Goal: Task Accomplishment & Management: Manage account settings

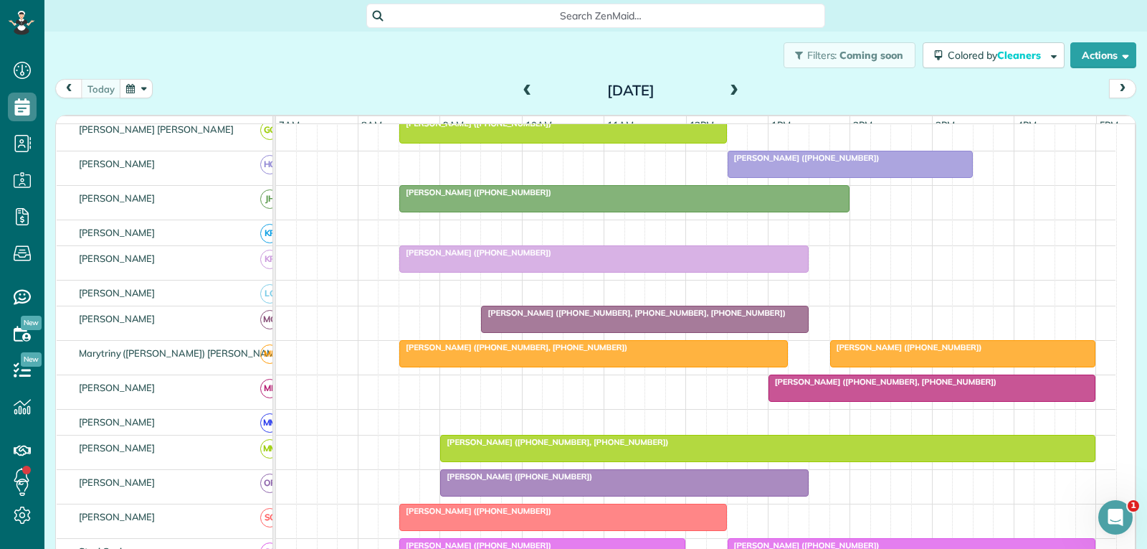
scroll to position [645, 0]
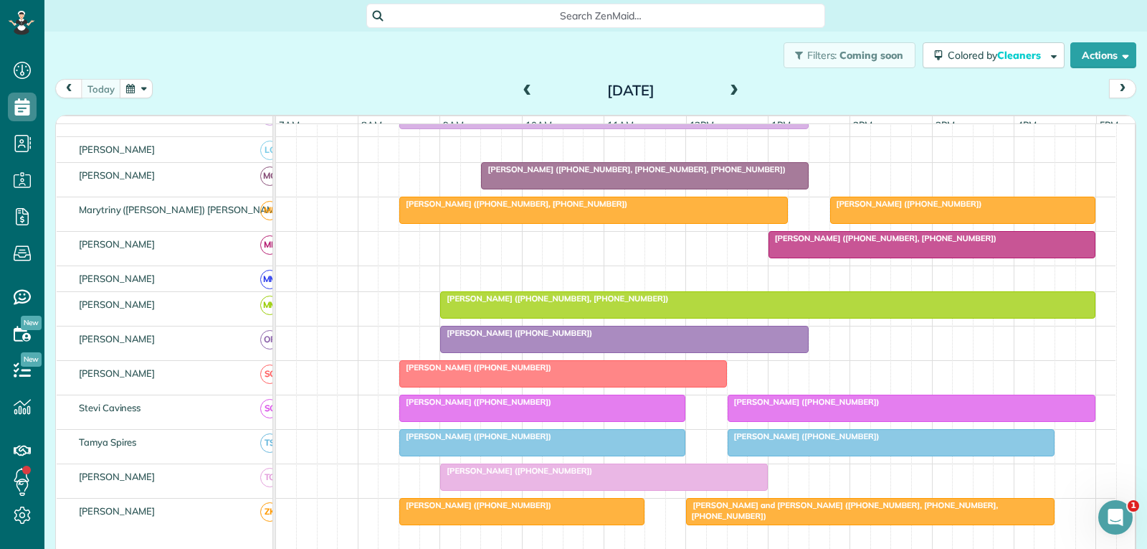
click at [1013, 243] on div "[PERSON_NAME] ([PHONE_NUMBER], [PHONE_NUMBER])" at bounding box center [932, 238] width 319 height 10
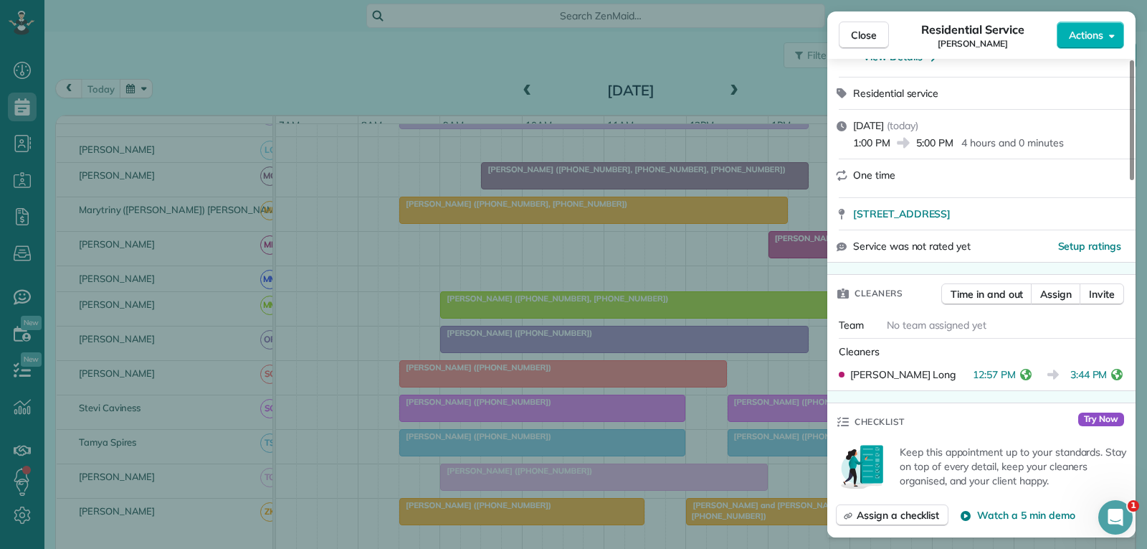
scroll to position [287, 0]
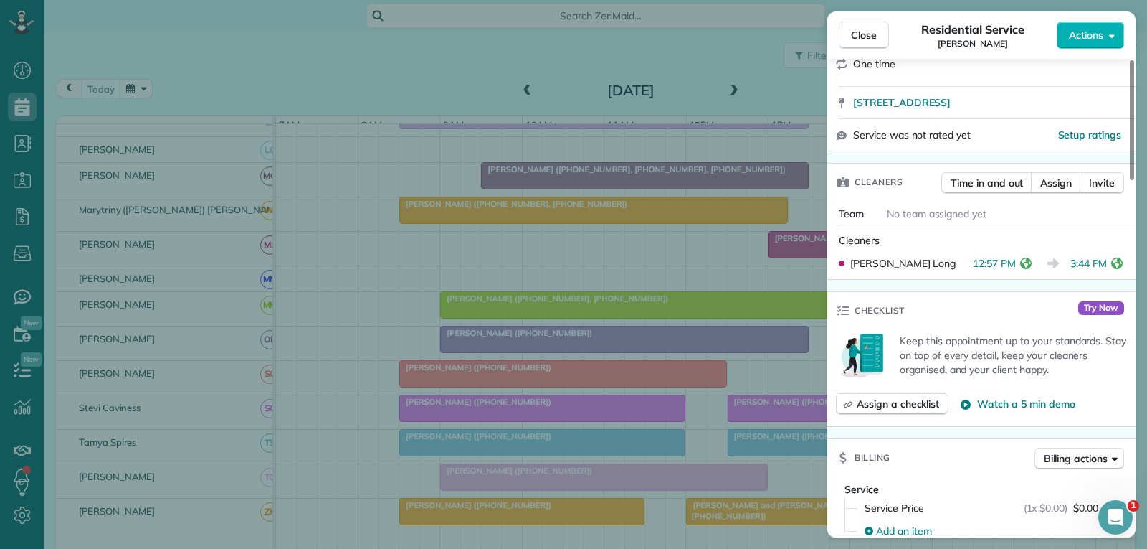
drag, startPoint x: 869, startPoint y: 34, endPoint x: 846, endPoint y: 86, distance: 57.5
click at [869, 34] on span "Close" at bounding box center [864, 35] width 26 height 14
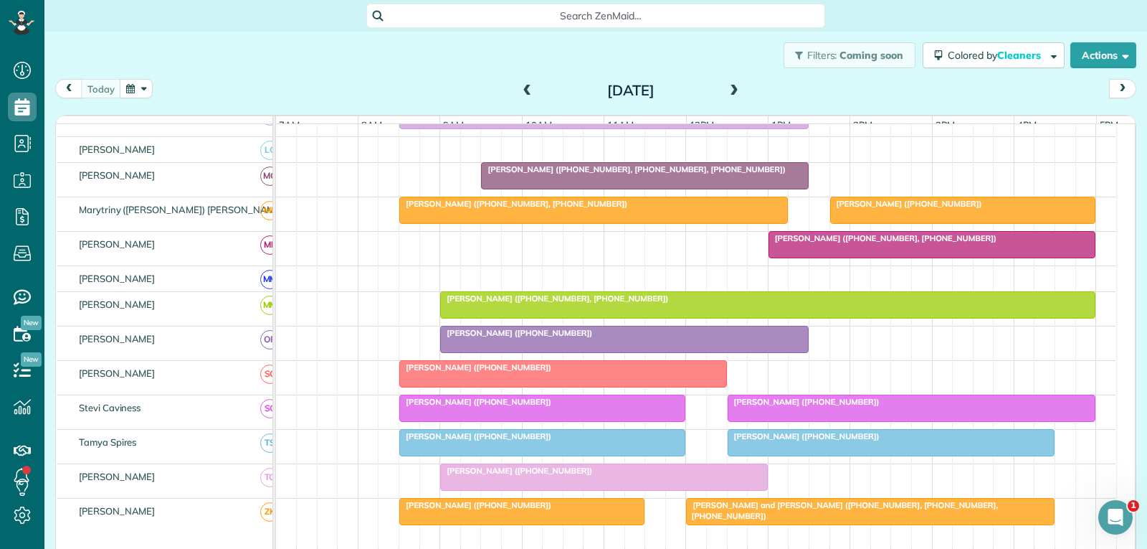
click at [965, 223] on div at bounding box center [963, 210] width 265 height 26
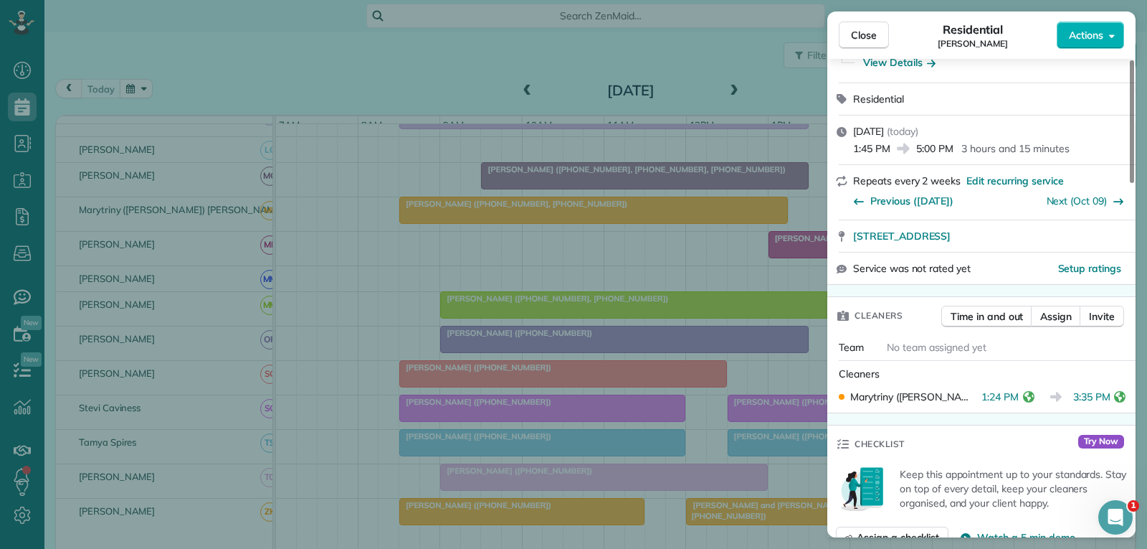
scroll to position [143, 0]
click at [864, 40] on span "Close" at bounding box center [864, 35] width 26 height 14
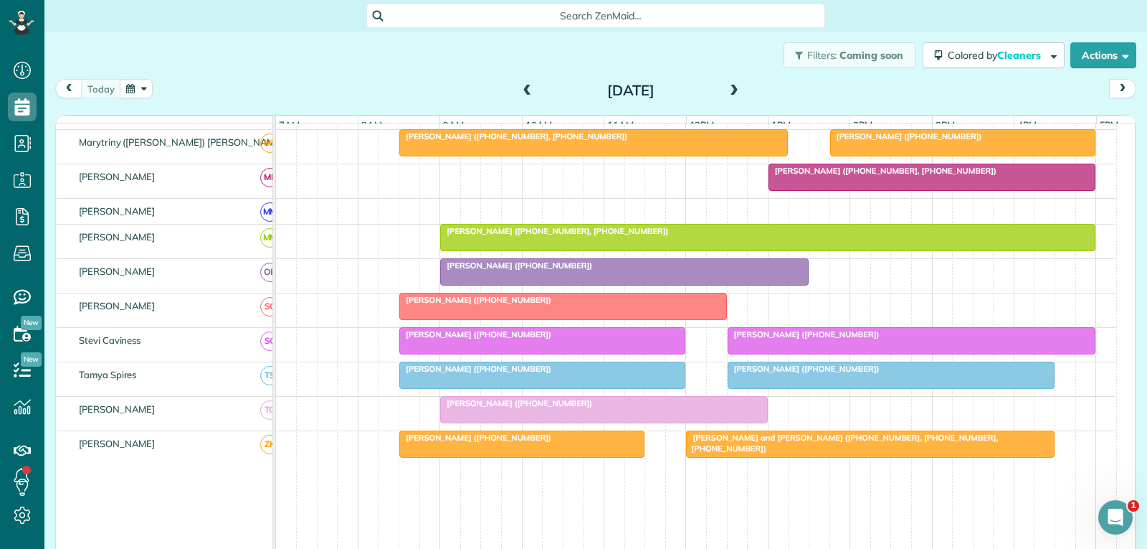
scroll to position [789, 0]
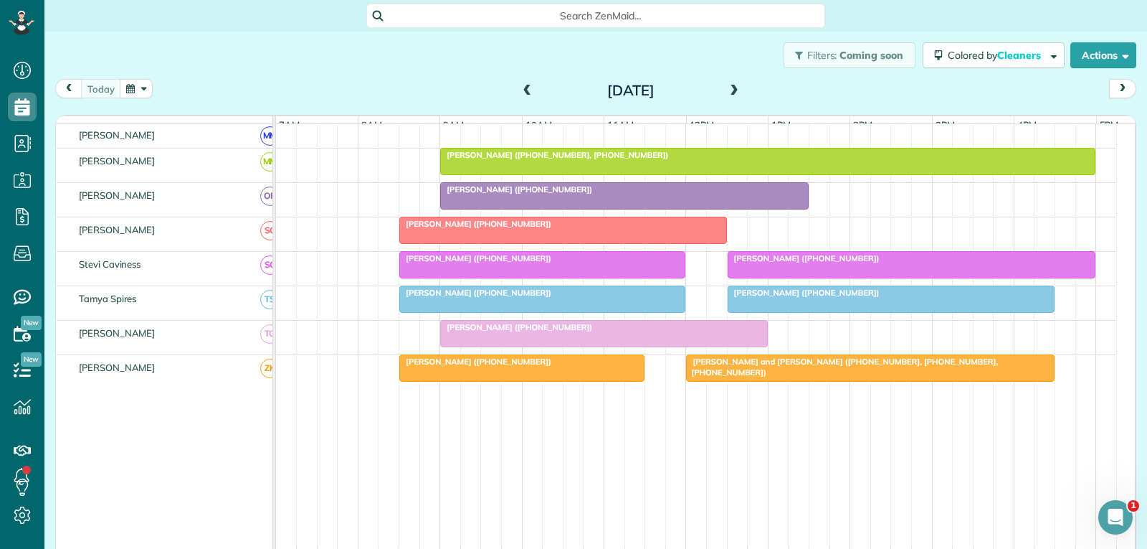
click at [788, 311] on div at bounding box center [892, 299] width 326 height 26
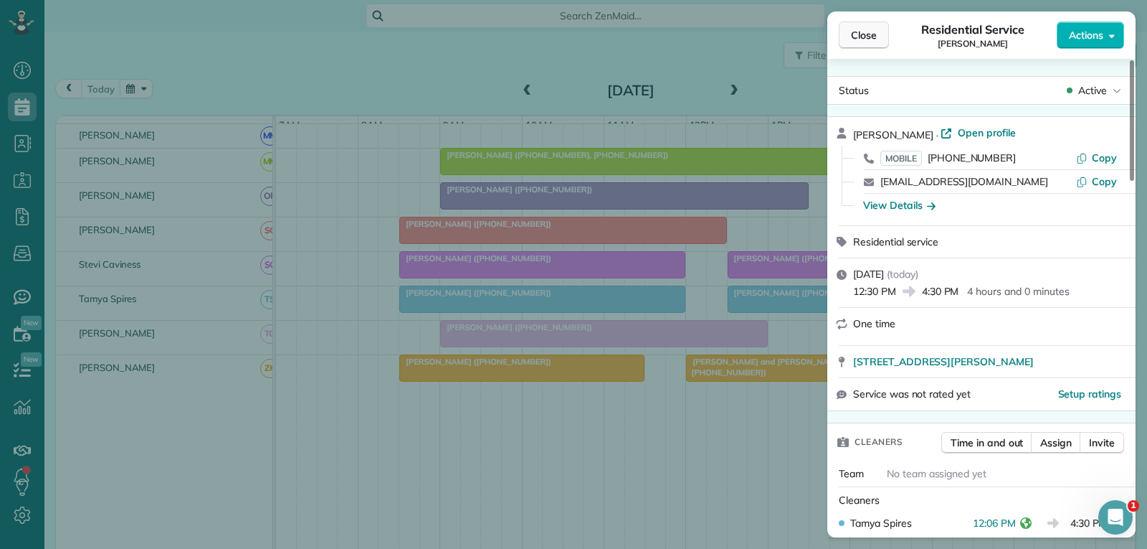
click at [874, 35] on span "Close" at bounding box center [864, 35] width 26 height 14
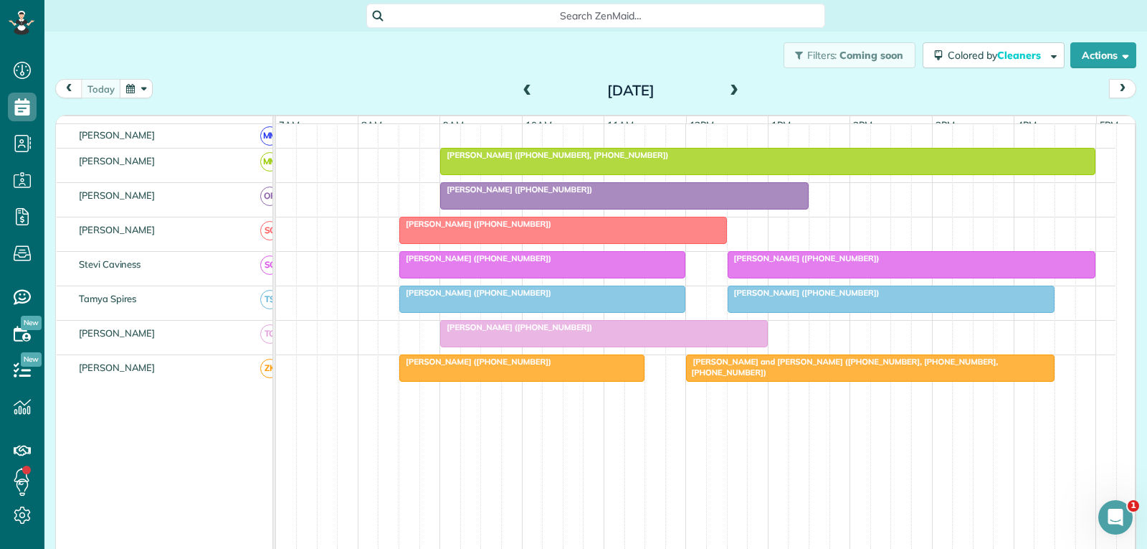
scroll to position [717, 0]
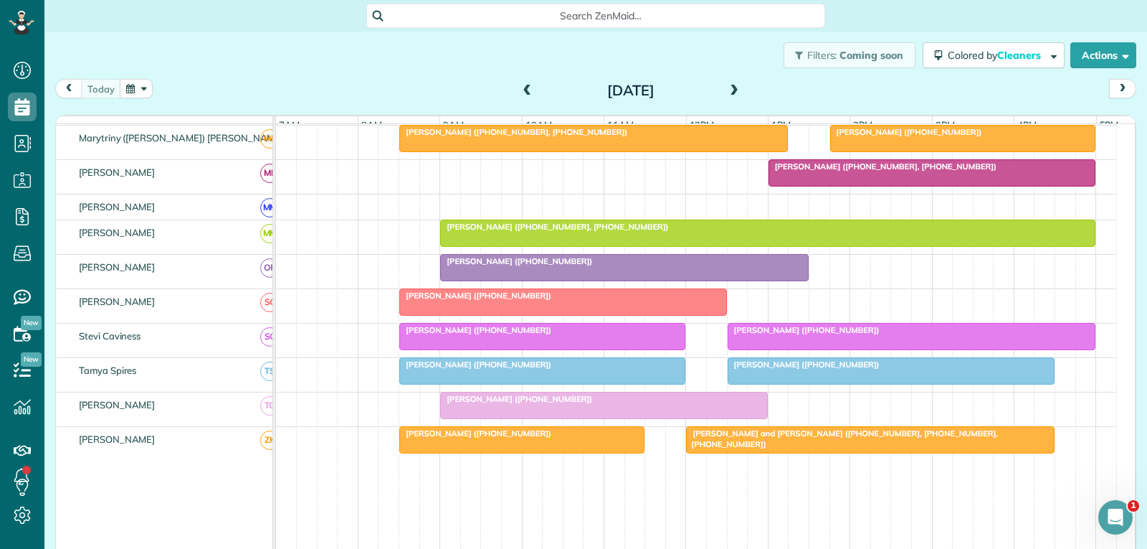
click at [863, 347] on div at bounding box center [912, 336] width 367 height 26
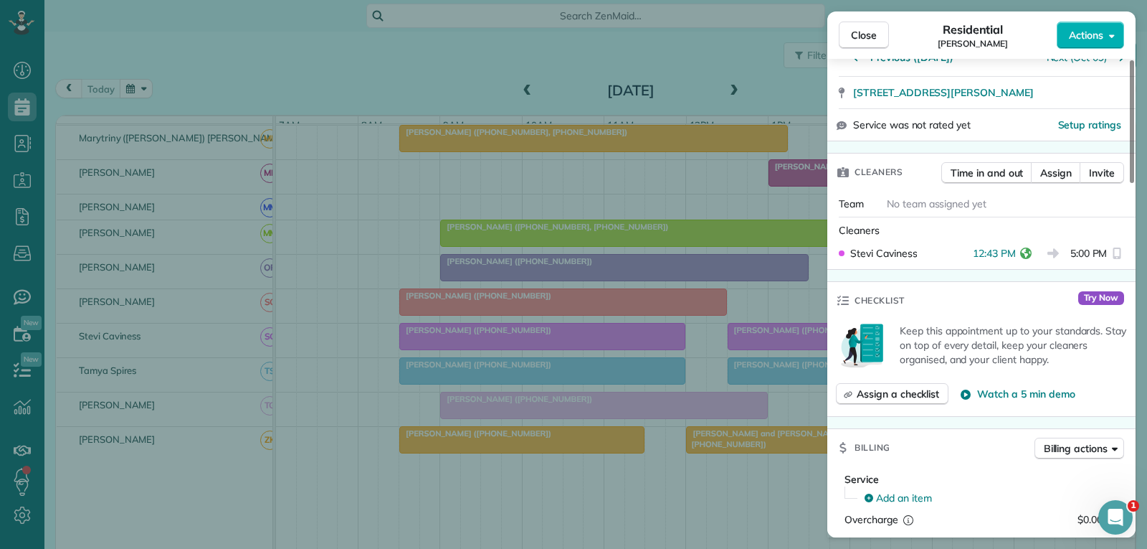
scroll to position [287, 0]
drag, startPoint x: 869, startPoint y: 38, endPoint x: 811, endPoint y: 149, distance: 125.4
click at [869, 38] on span "Close" at bounding box center [864, 35] width 26 height 14
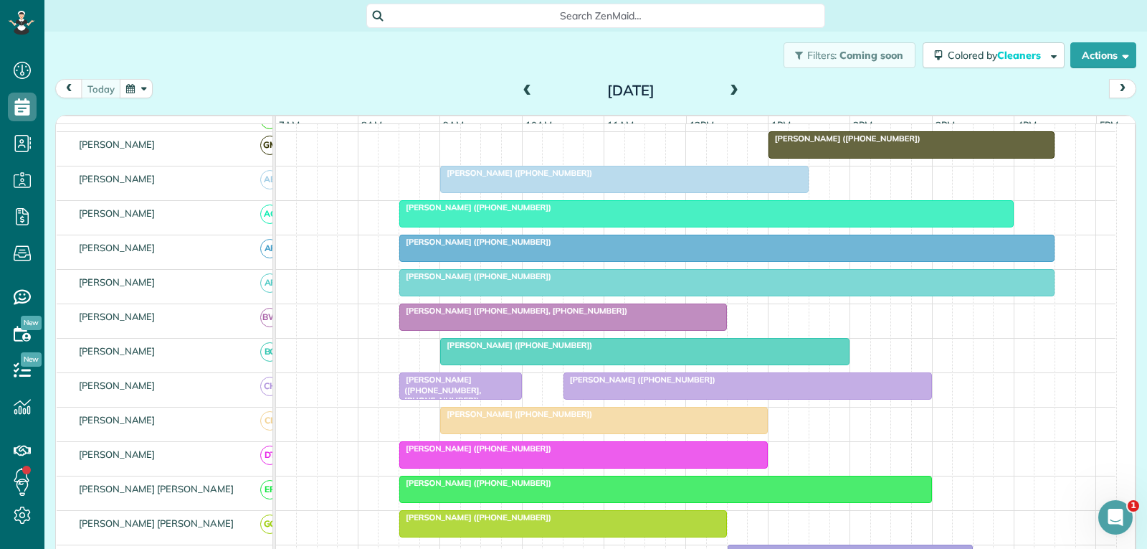
scroll to position [72, 0]
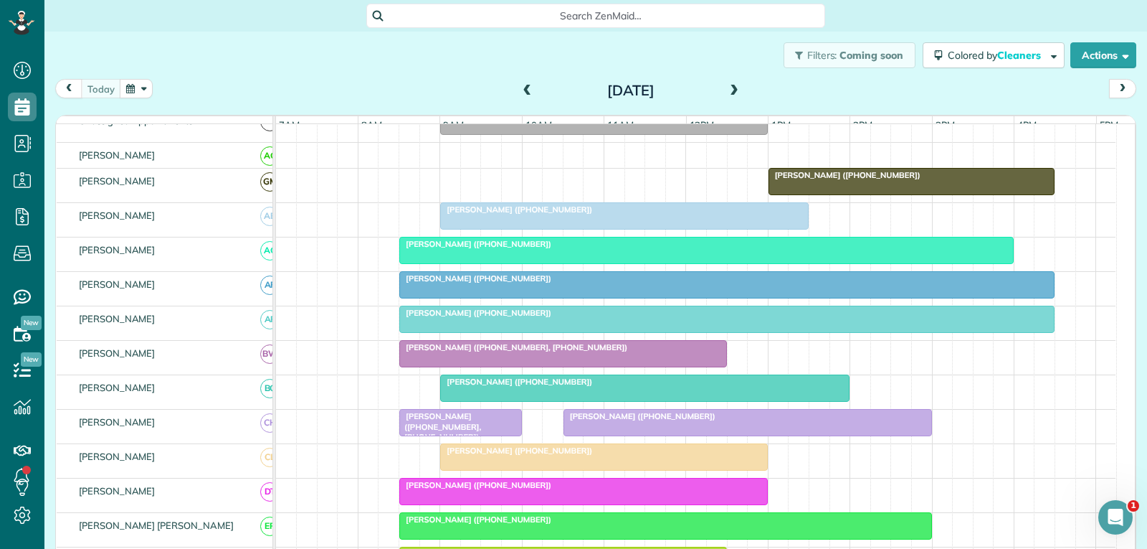
click at [585, 249] on div "[PERSON_NAME] ([PHONE_NUMBER])" at bounding box center [707, 244] width 606 height 10
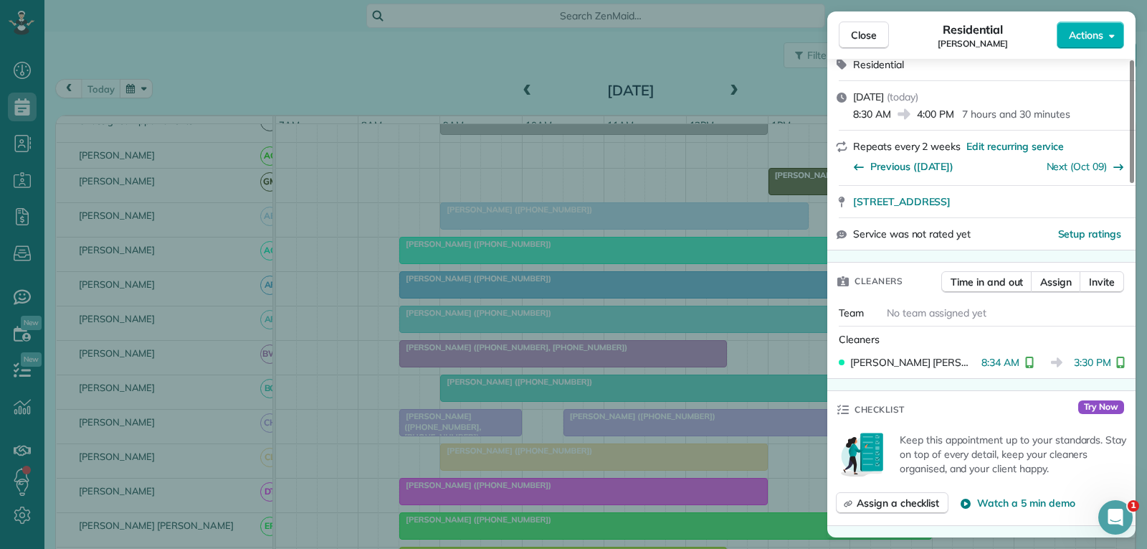
scroll to position [215, 0]
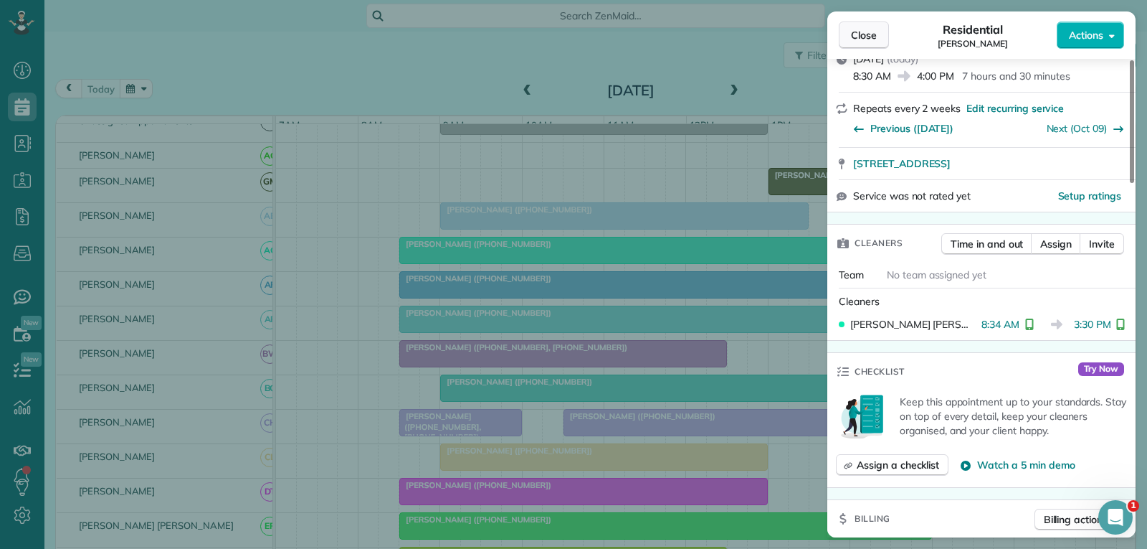
click at [866, 37] on span "Close" at bounding box center [864, 35] width 26 height 14
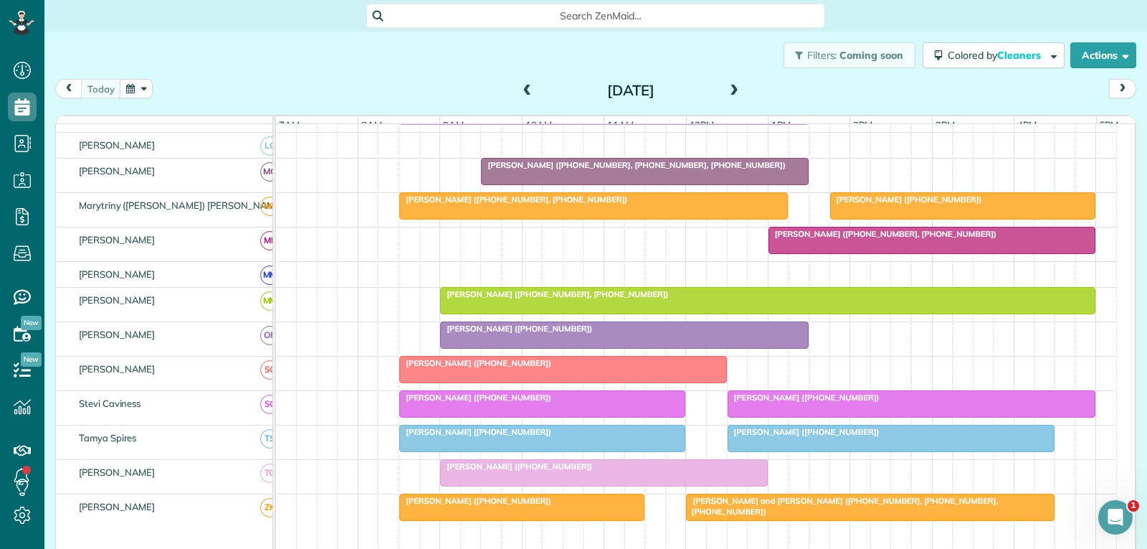
scroll to position [717, 0]
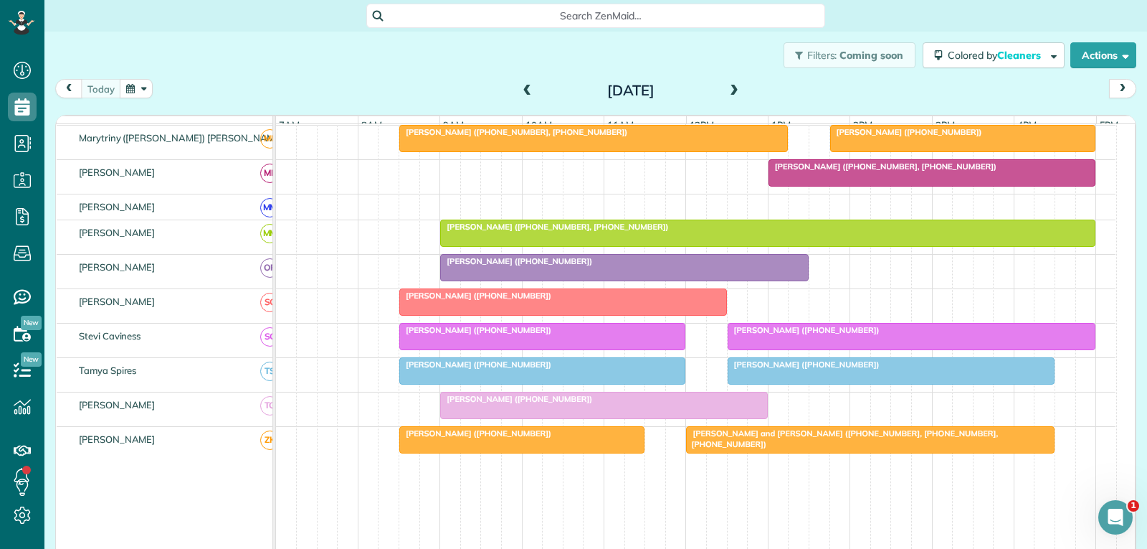
click at [896, 335] on div "[PERSON_NAME] ([PHONE_NUMBER])" at bounding box center [912, 330] width 360 height 10
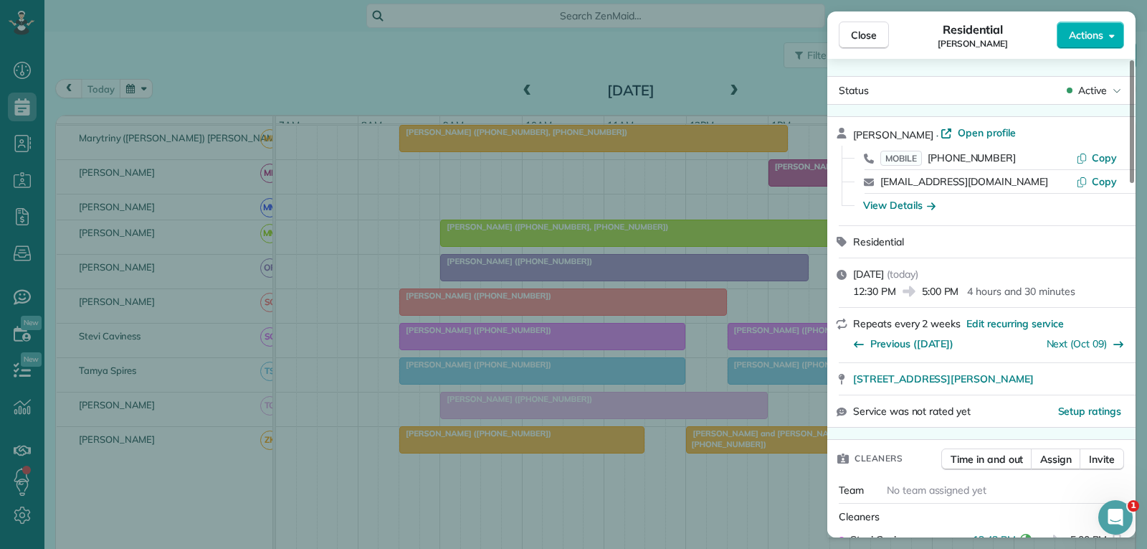
scroll to position [287, 0]
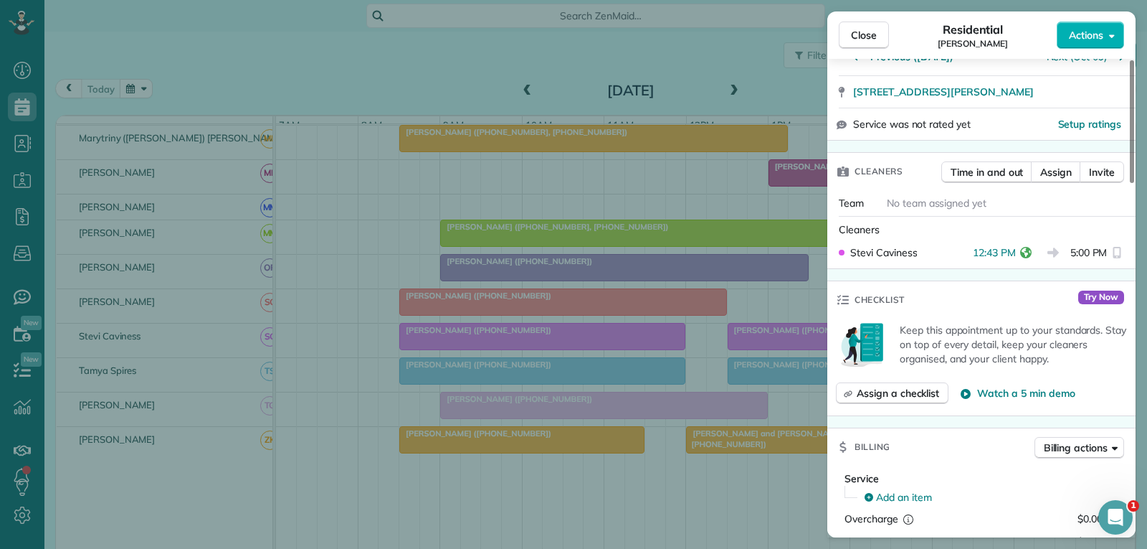
drag, startPoint x: 867, startPoint y: 24, endPoint x: 854, endPoint y: 125, distance: 101.2
click at [867, 25] on button "Close" at bounding box center [864, 35] width 50 height 27
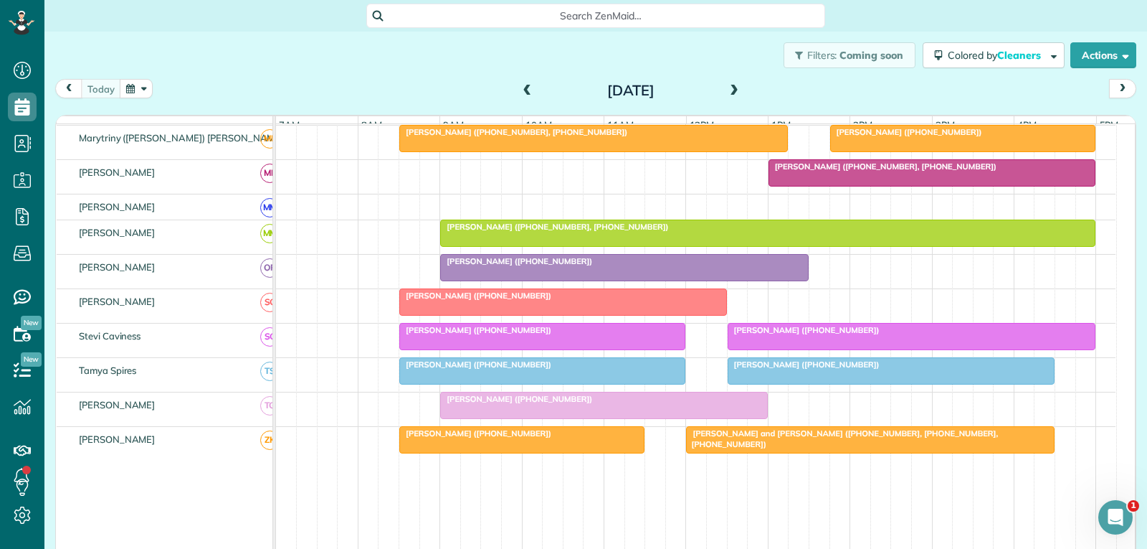
click at [919, 369] on div "[PERSON_NAME] ([PHONE_NUMBER])" at bounding box center [891, 364] width 319 height 10
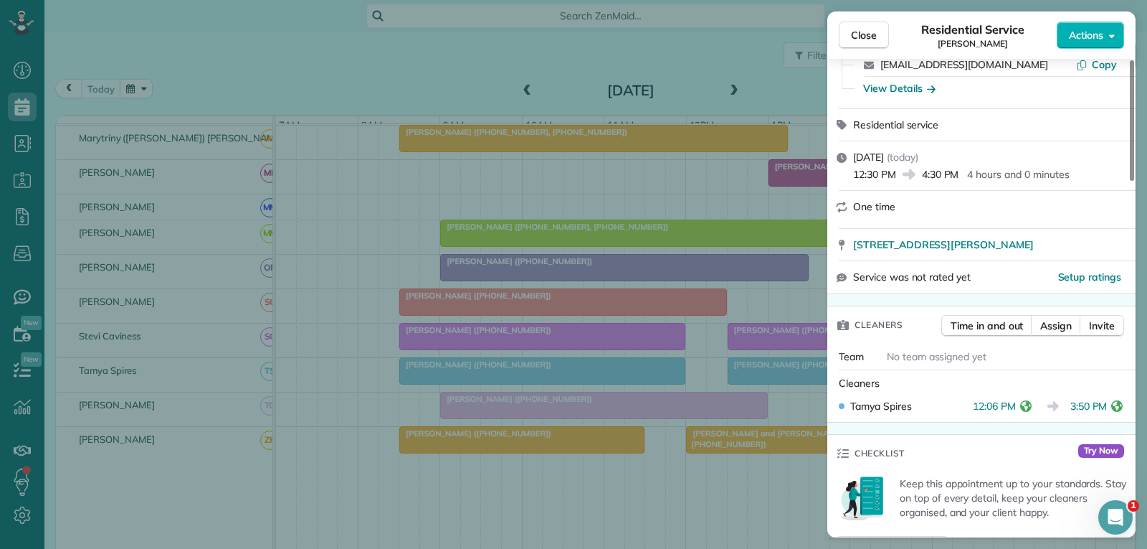
scroll to position [143, 0]
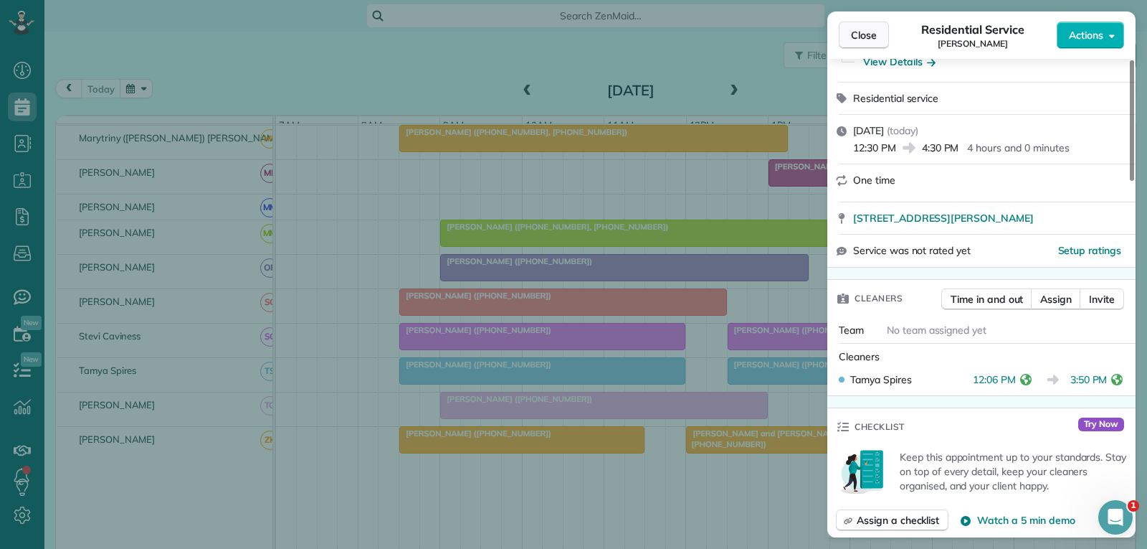
click at [869, 30] on span "Close" at bounding box center [864, 35] width 26 height 14
